Goal: Task Accomplishment & Management: Use online tool/utility

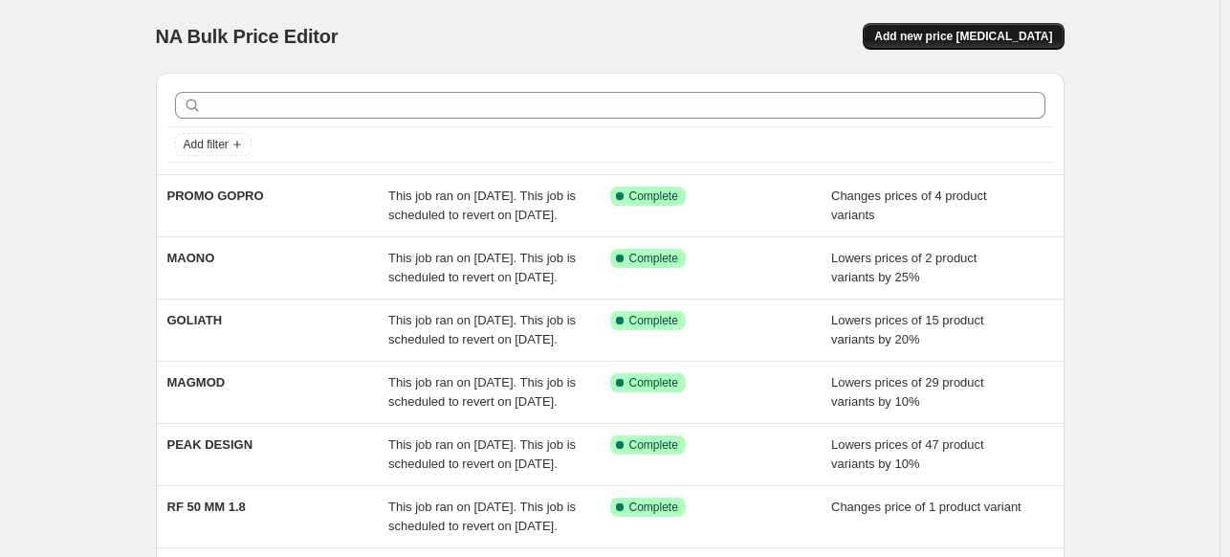
click at [983, 40] on span "Add new price [MEDICAL_DATA]" at bounding box center [963, 36] width 178 height 15
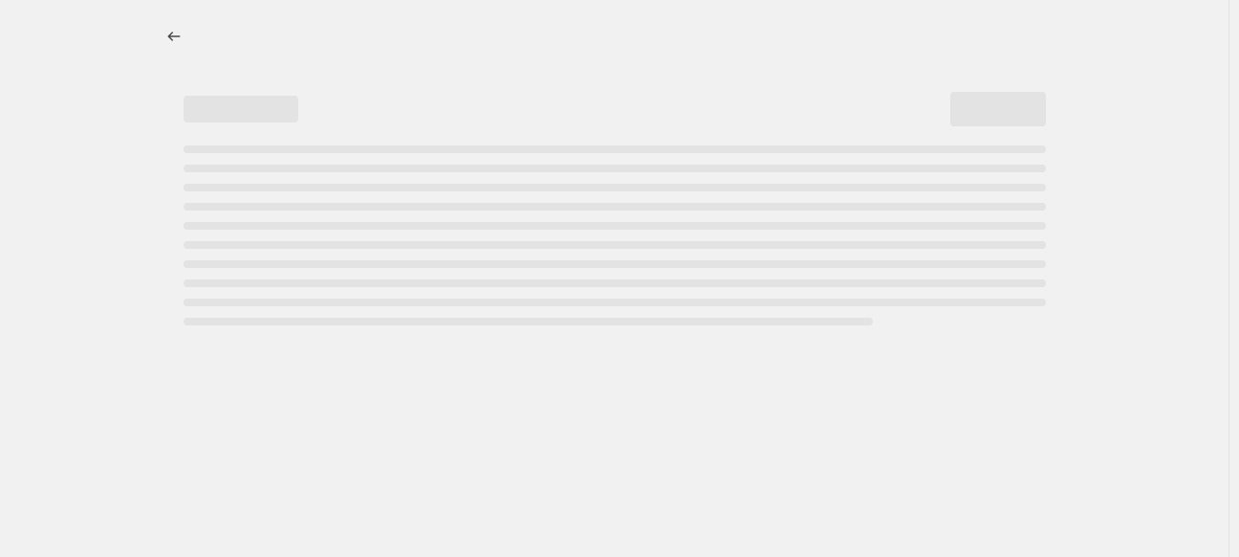
select select "percentage"
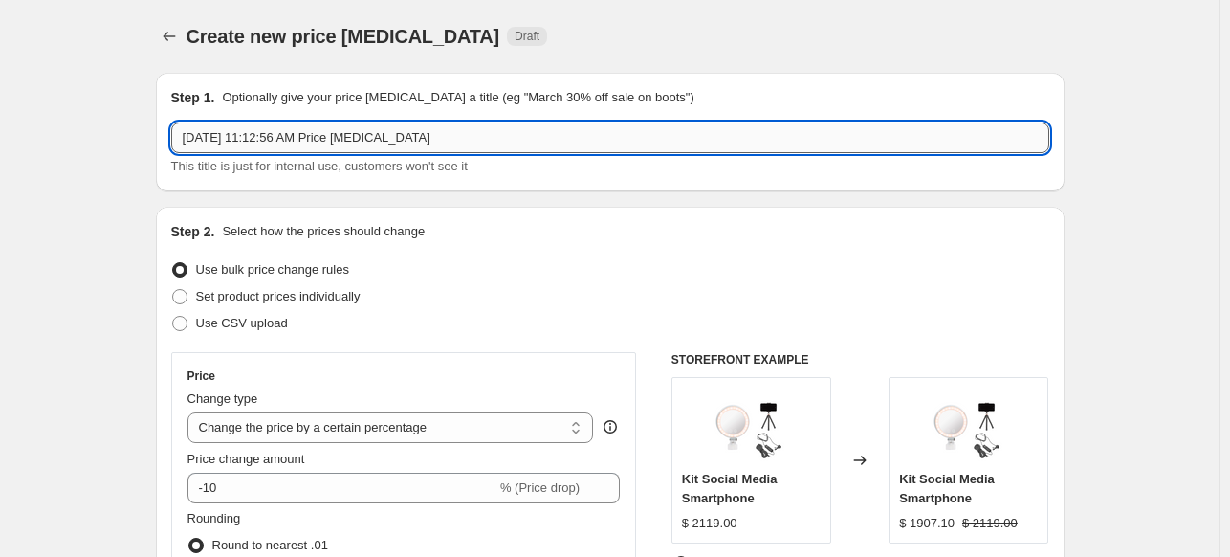
click at [436, 144] on input "[DATE] 11:12:56 AM Price [MEDICAL_DATA]" at bounding box center [610, 137] width 878 height 31
type input "S"
type input "PROMO DJI"
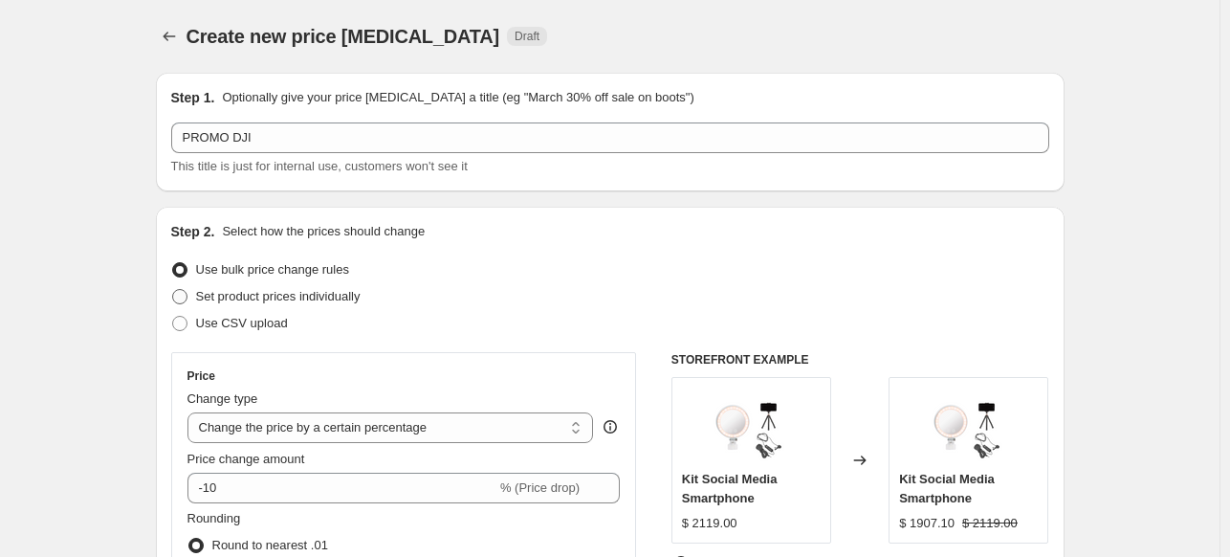
click at [273, 299] on span "Set product prices individually" at bounding box center [278, 296] width 164 height 14
click at [173, 290] on input "Set product prices individually" at bounding box center [172, 289] width 1 height 1
radio input "true"
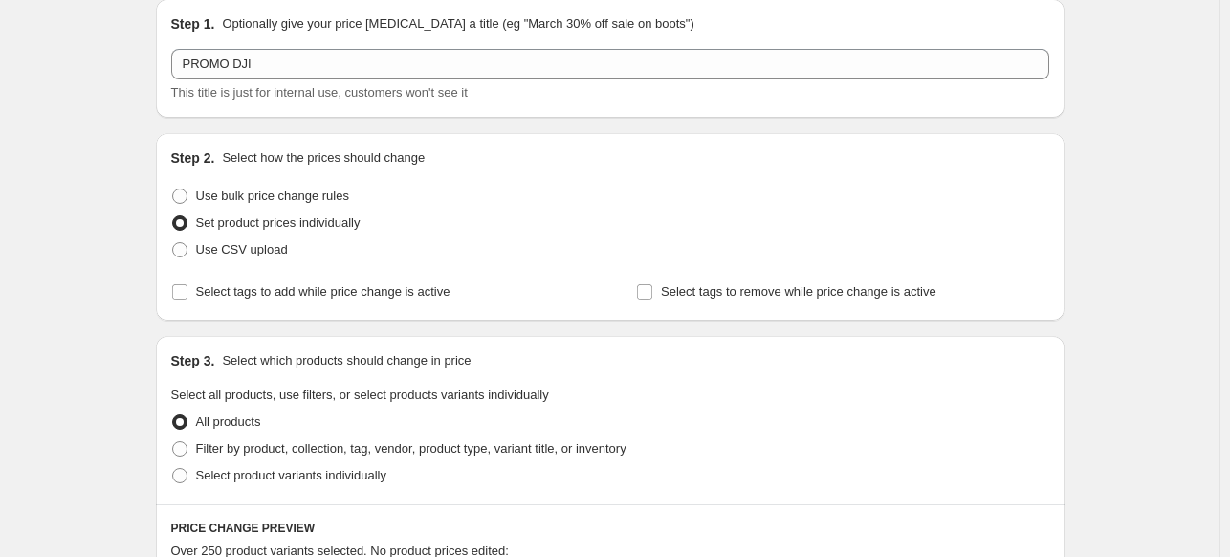
scroll to position [191, 0]
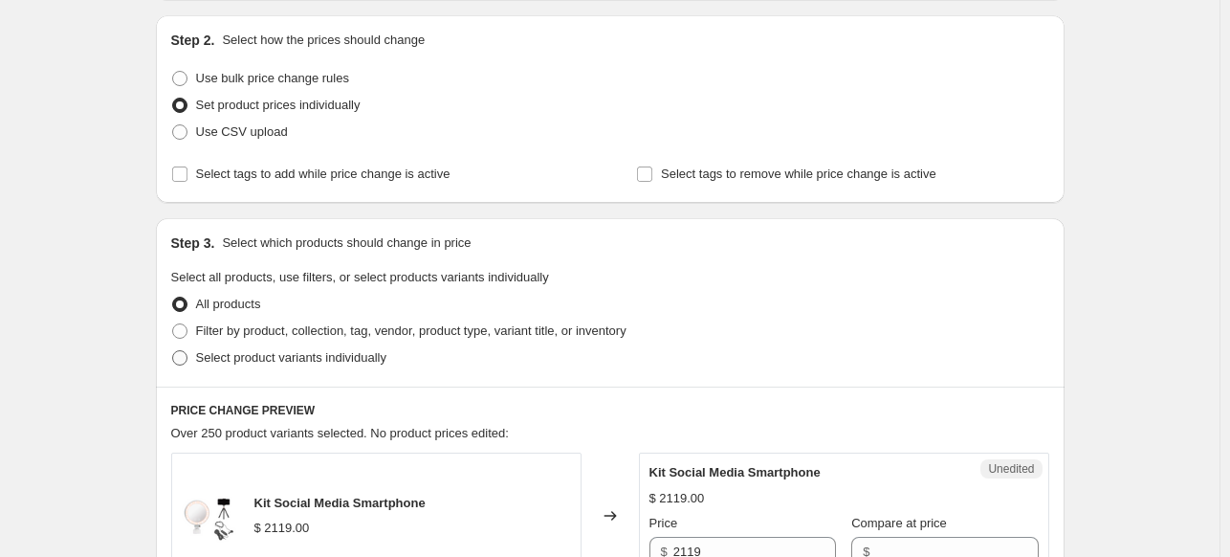
click at [329, 357] on span "Select product variants individually" at bounding box center [291, 357] width 190 height 14
click at [173, 351] on input "Select product variants individually" at bounding box center [172, 350] width 1 height 1
radio input "true"
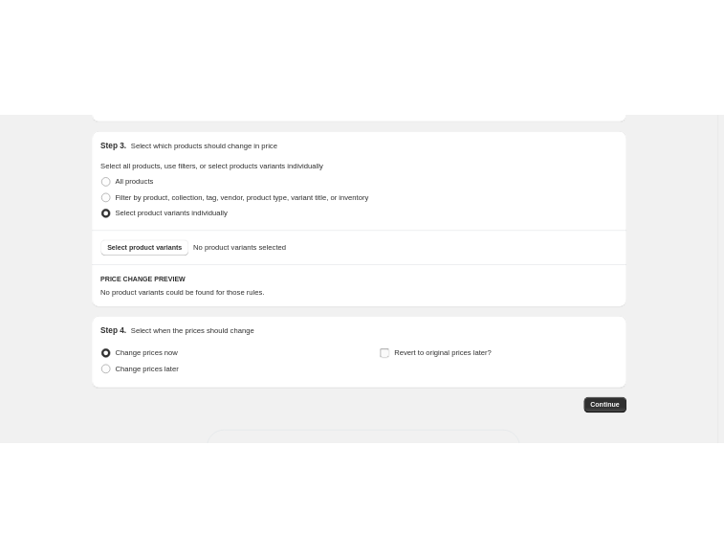
scroll to position [255, 0]
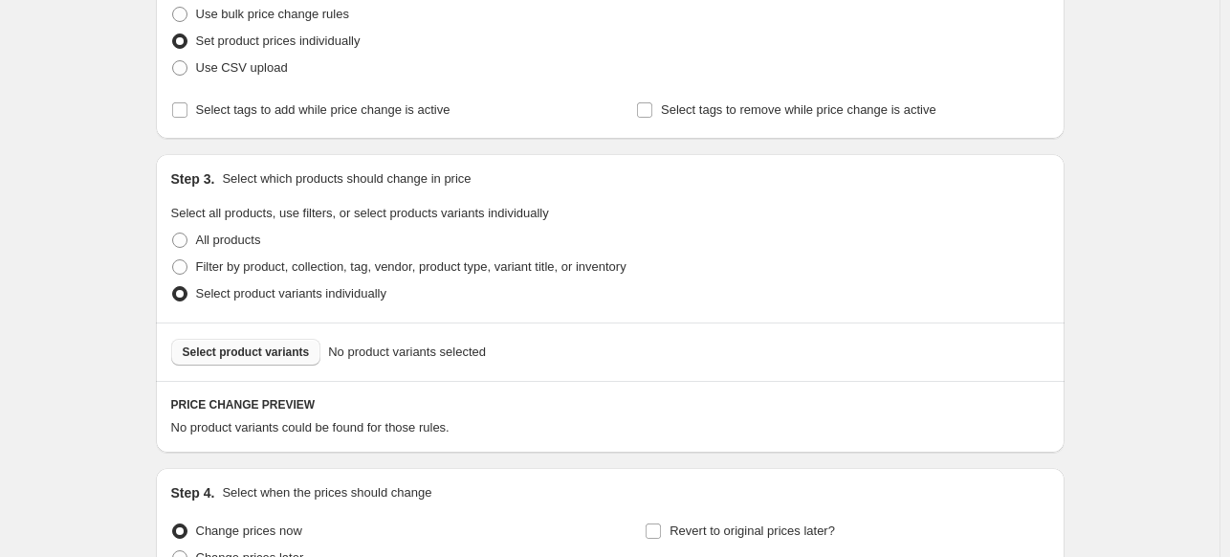
click at [262, 348] on span "Select product variants" at bounding box center [246, 351] width 127 height 15
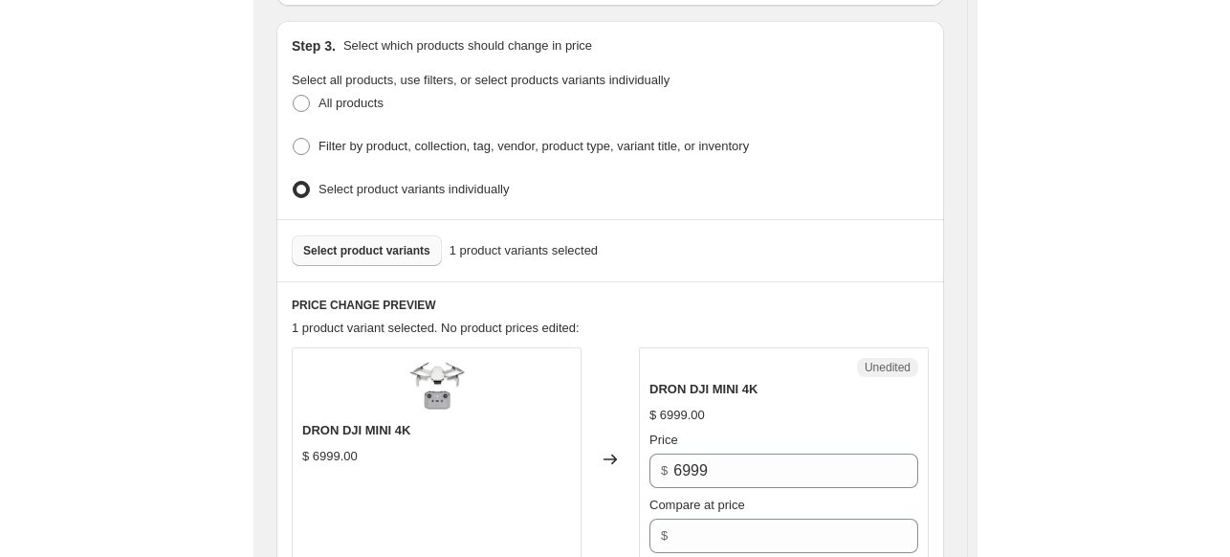
scroll to position [542, 0]
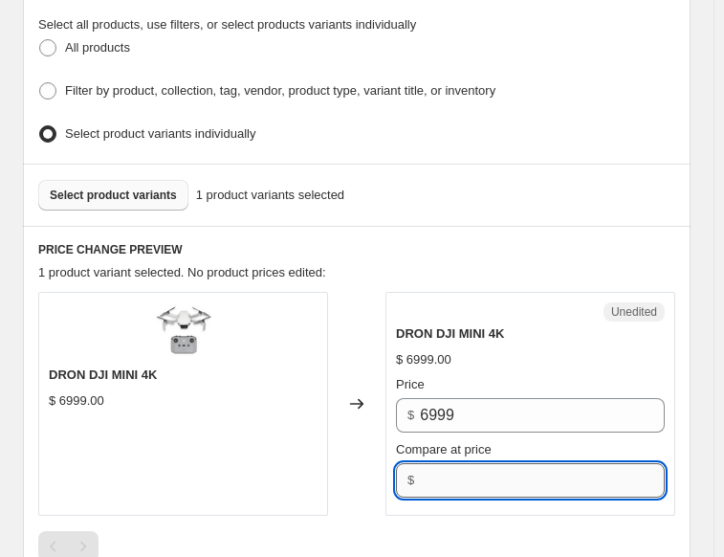
click at [493, 479] on input "Compare at price" at bounding box center [542, 480] width 245 height 34
type input "6999"
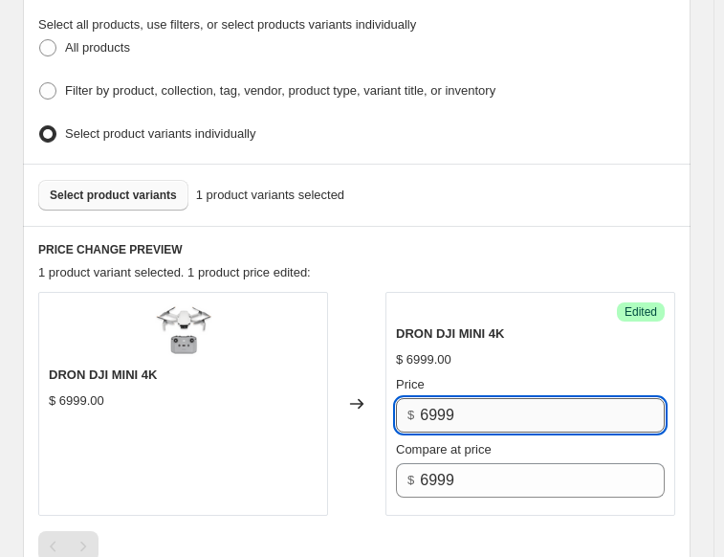
click at [482, 418] on input "6999" at bounding box center [542, 415] width 245 height 34
type input "6"
type input "5649"
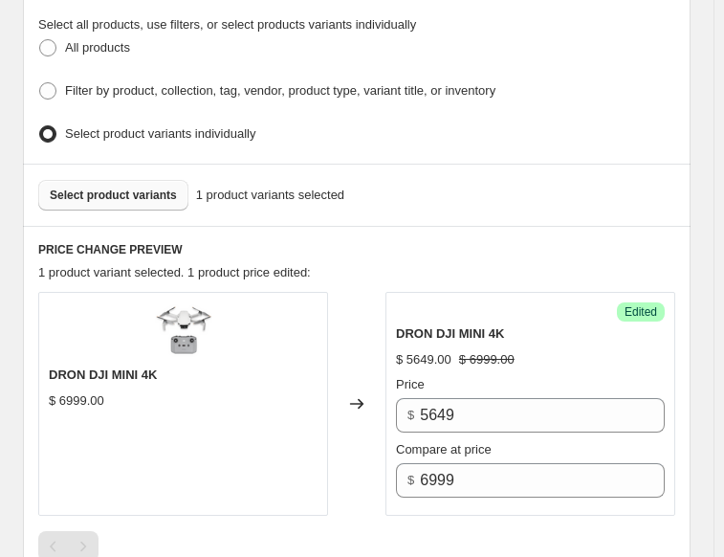
click at [560, 263] on div "1 product variant selected. 1 product price edited:" at bounding box center [356, 272] width 637 height 19
click at [131, 194] on button "Select product variants" at bounding box center [113, 195] width 150 height 31
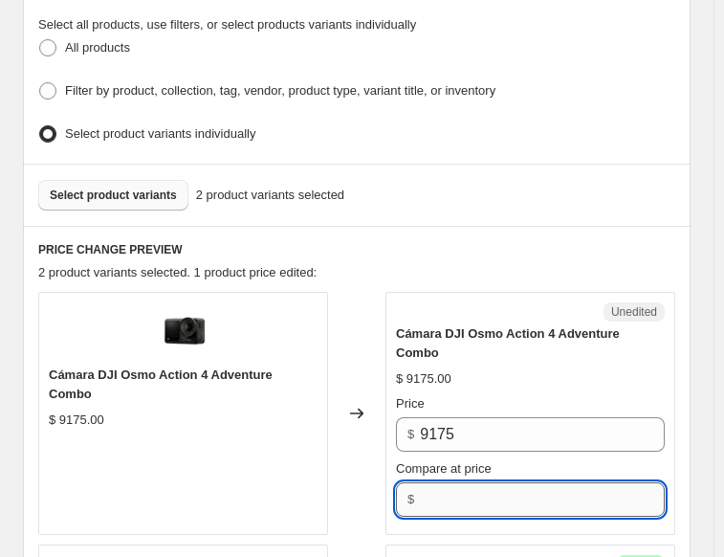
click at [501, 482] on input "Compare at price" at bounding box center [542, 499] width 245 height 34
type input "9175"
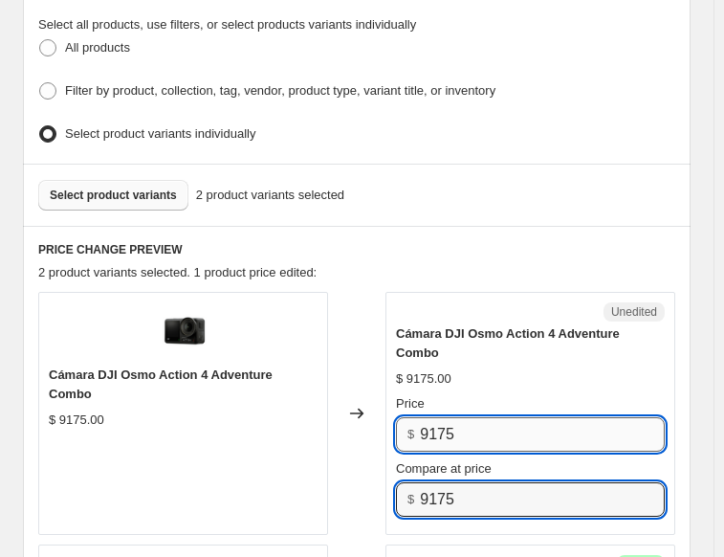
click at [504, 417] on input "9175" at bounding box center [542, 434] width 245 height 34
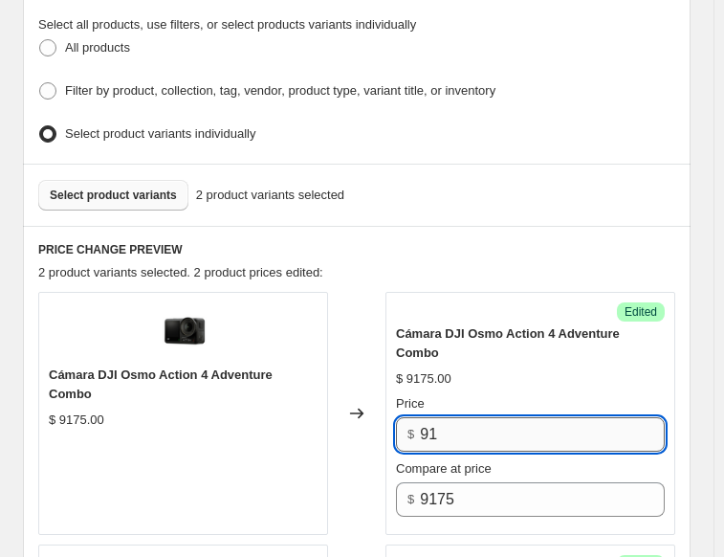
type input "9"
type input "7499"
click at [570, 263] on div "2 product variants selected. 2 product prices edited:" at bounding box center [356, 272] width 637 height 19
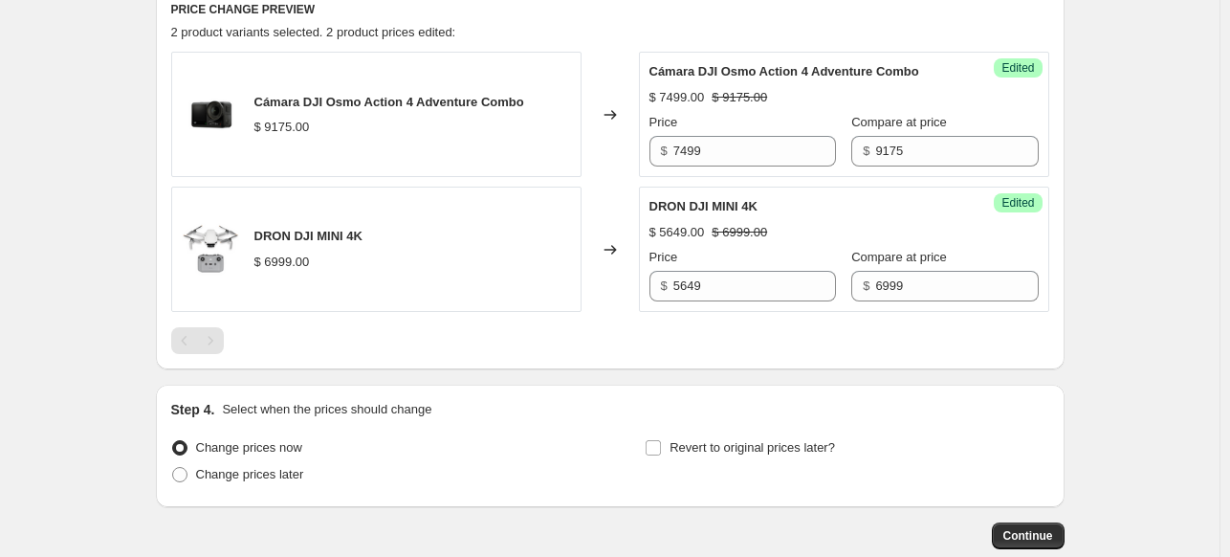
scroll to position [757, 0]
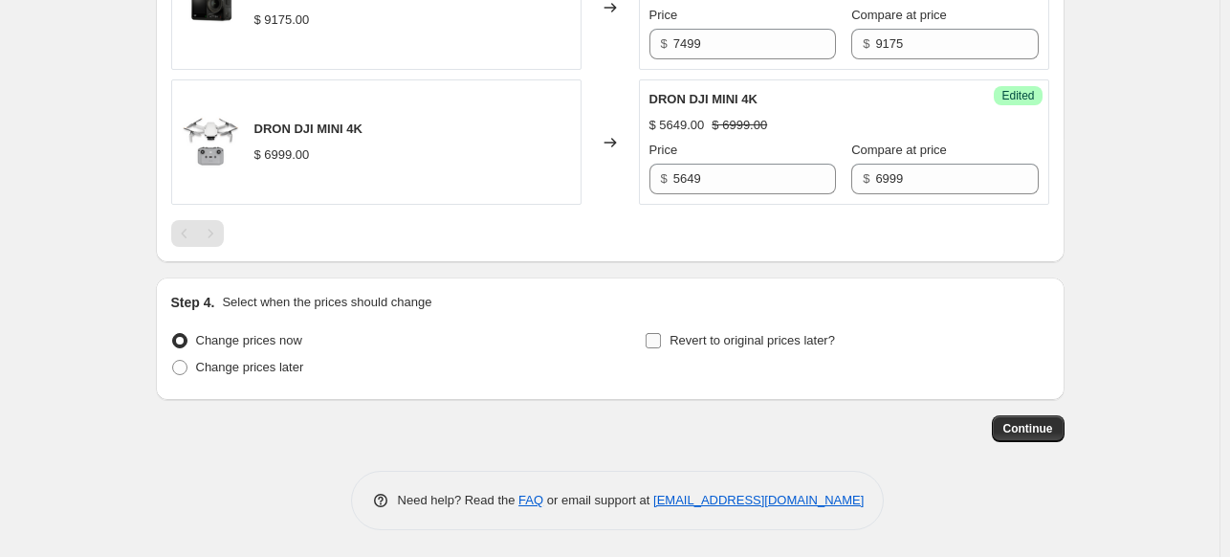
click at [661, 339] on input "Revert to original prices later?" at bounding box center [652, 340] width 15 height 15
checkbox input "true"
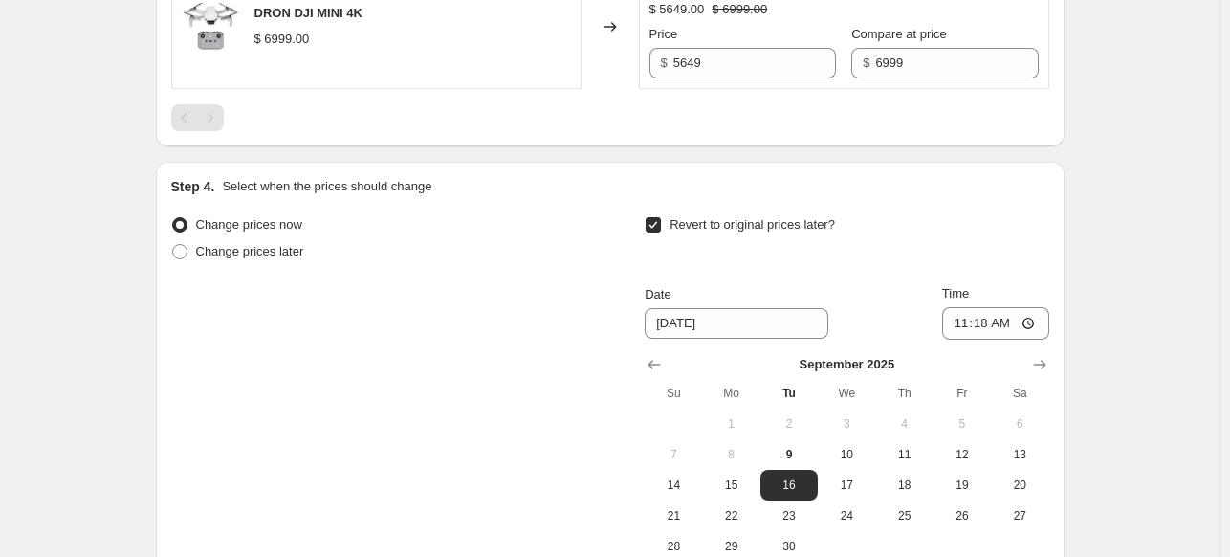
scroll to position [1084, 0]
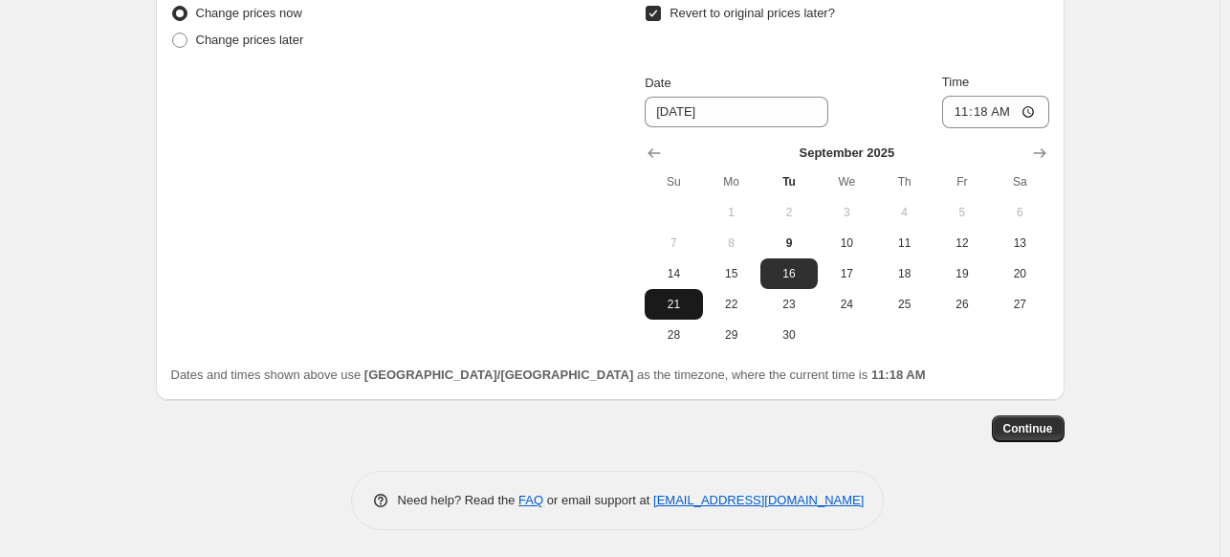
drag, startPoint x: 676, startPoint y: 302, endPoint x: 790, endPoint y: 252, distance: 124.2
click at [676, 301] on span "21" at bounding box center [673, 303] width 42 height 15
type input "[DATE]"
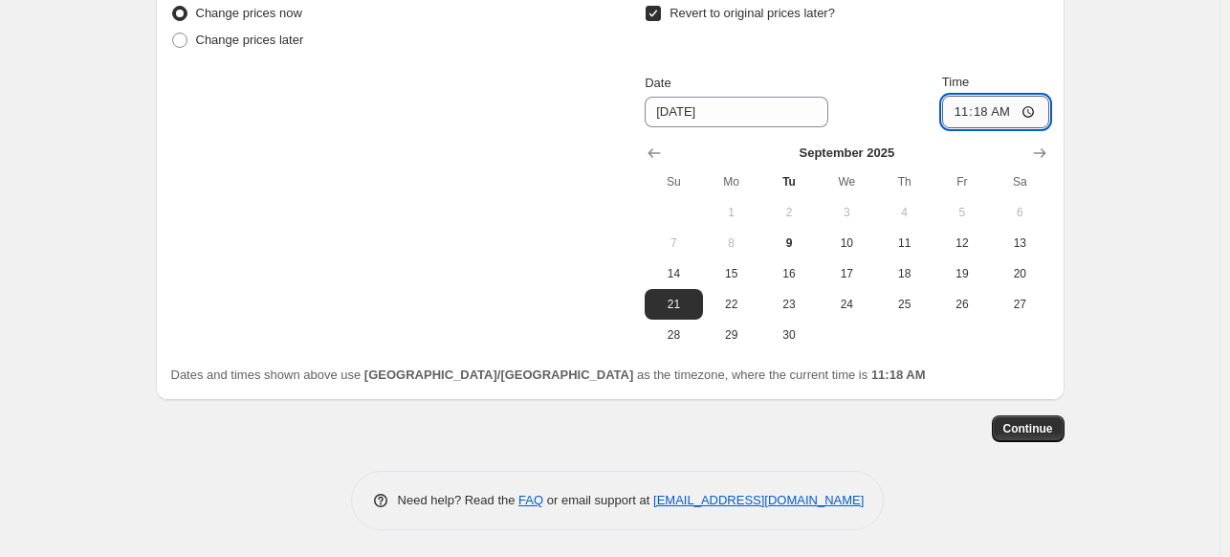
click at [962, 104] on input "11:18" at bounding box center [995, 112] width 107 height 33
type input "23:59"
click at [1044, 417] on button "Continue" at bounding box center [1028, 428] width 73 height 27
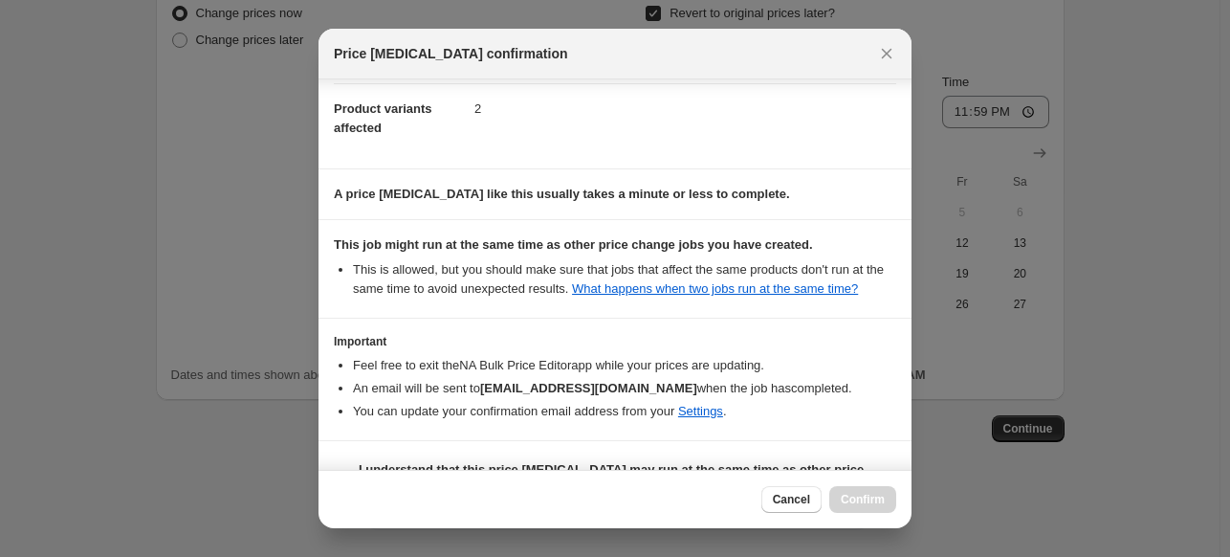
scroll to position [145, 0]
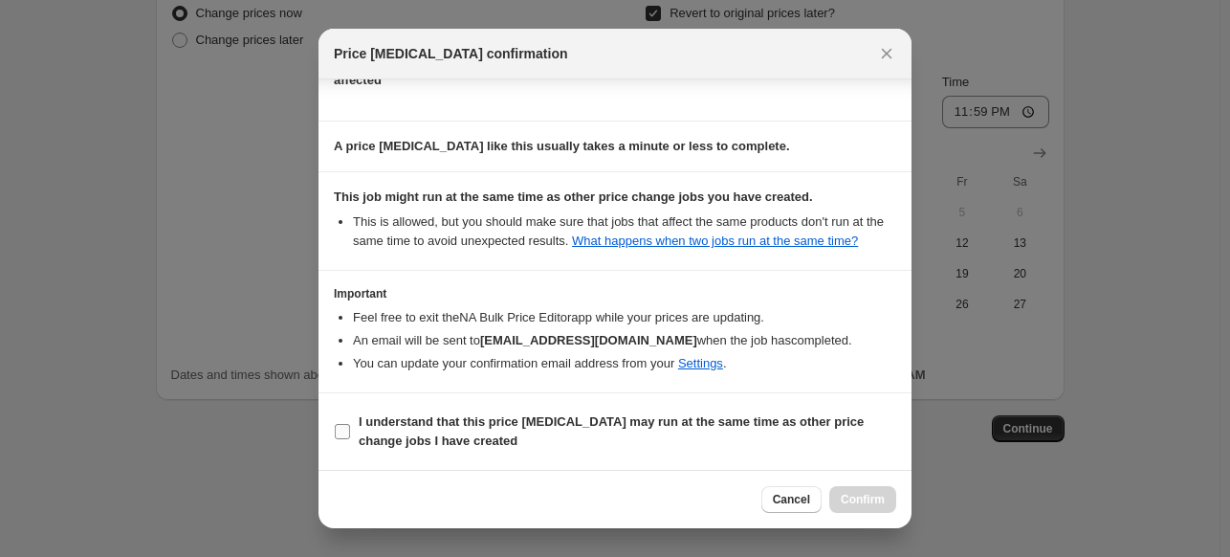
click at [336, 439] on span ":r24:" at bounding box center [342, 431] width 17 height 17
click at [336, 439] on input "I understand that this price [MEDICAL_DATA] may run at the same time as other p…" at bounding box center [342, 431] width 15 height 15
checkbox input "true"
click at [886, 504] on button "Confirm" at bounding box center [862, 499] width 67 height 27
type input "PROMO DJI"
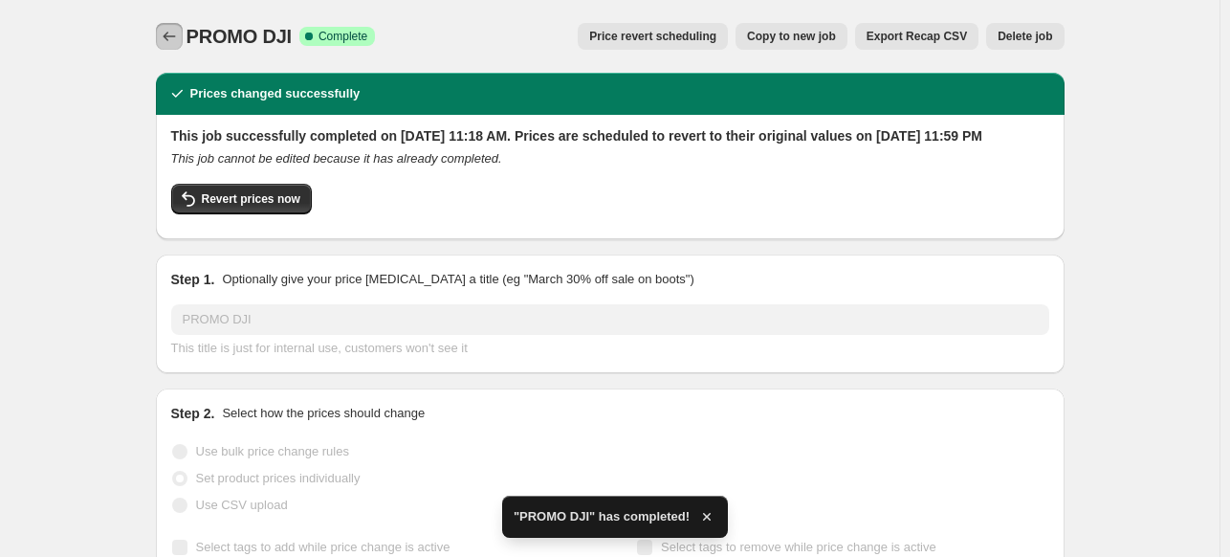
click at [173, 35] on icon "Price change jobs" at bounding box center [169, 36] width 19 height 19
